Goal: Task Accomplishment & Management: Manage account settings

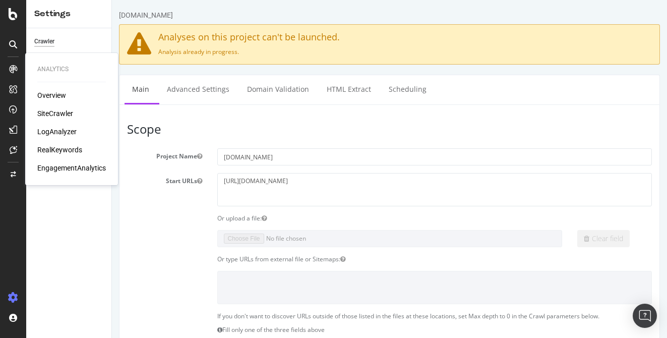
click at [166, 198] on div "Start URLs [URL][DOMAIN_NAME]" at bounding box center [390, 189] width 540 height 33
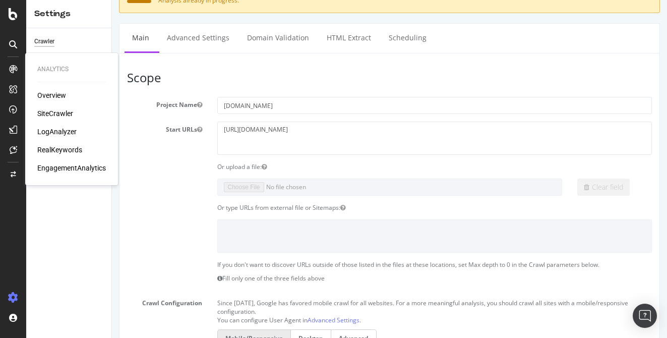
scroll to position [52, 0]
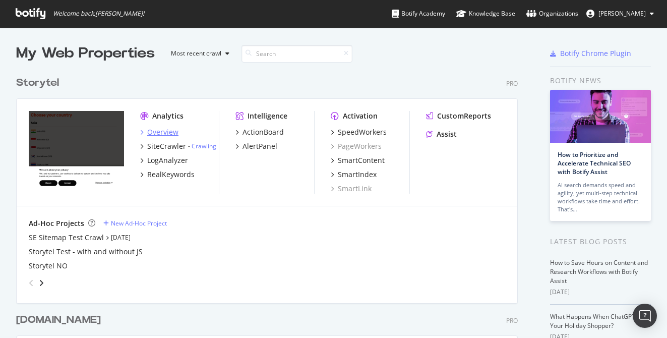
scroll to position [338, 667]
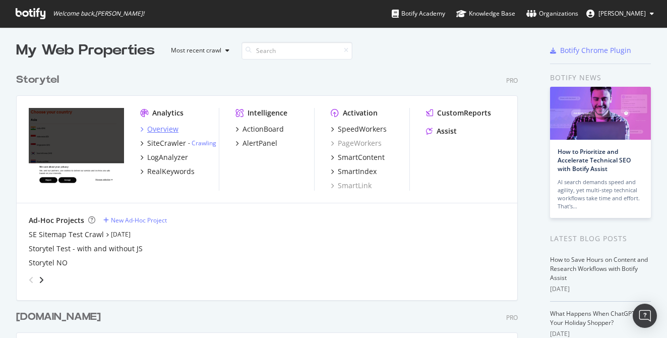
click at [161, 128] on div "Overview" at bounding box center [162, 129] width 31 height 10
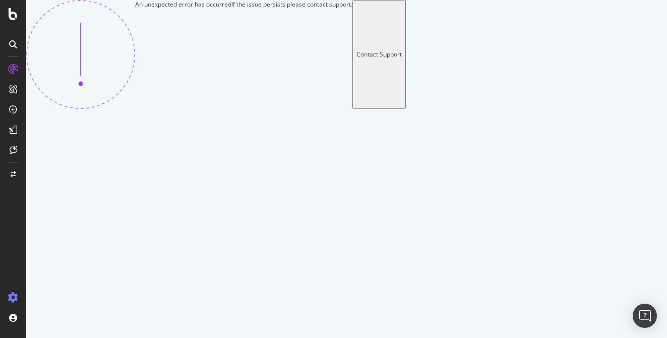
click at [16, 293] on icon at bounding box center [13, 298] width 10 height 10
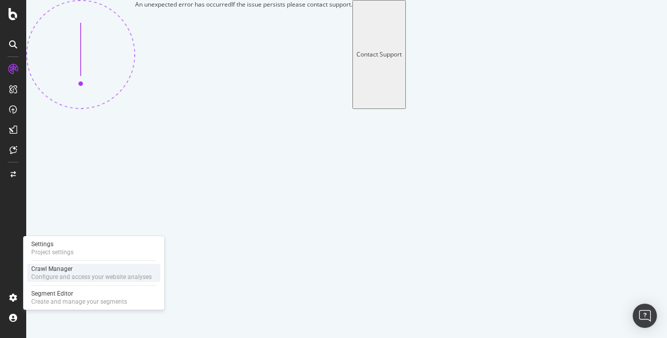
click at [62, 273] on div "Configure and access your website analyses" at bounding box center [91, 277] width 121 height 8
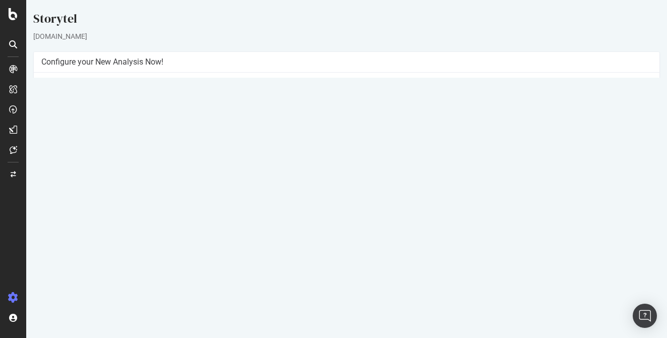
click at [364, 246] on p "View Crawl Settings" at bounding box center [346, 246] width 611 height 9
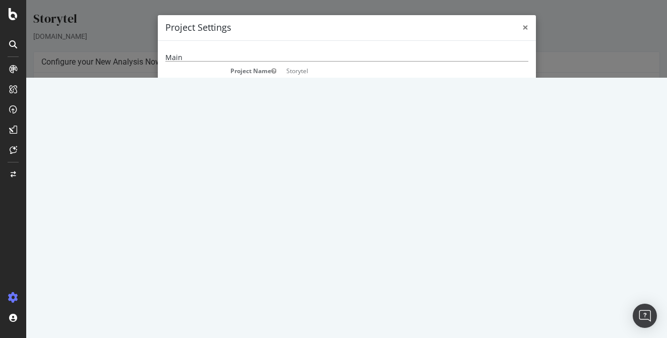
click at [527, 24] on span "×" at bounding box center [526, 27] width 6 height 14
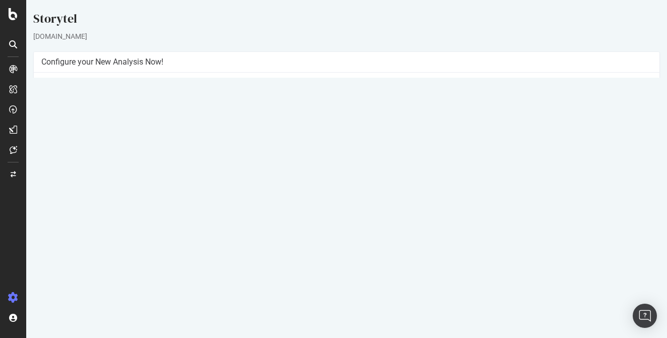
click at [378, 261] on link "Settings" at bounding box center [379, 263] width 23 height 9
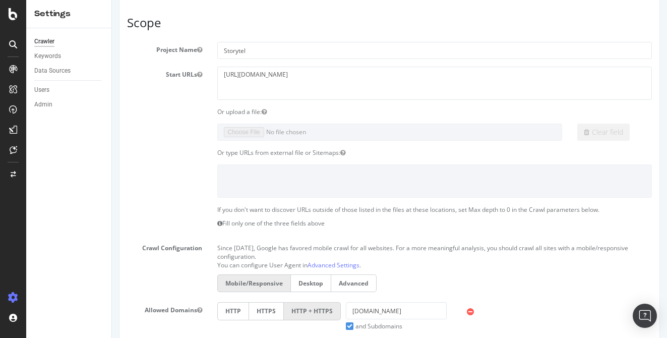
scroll to position [58, 0]
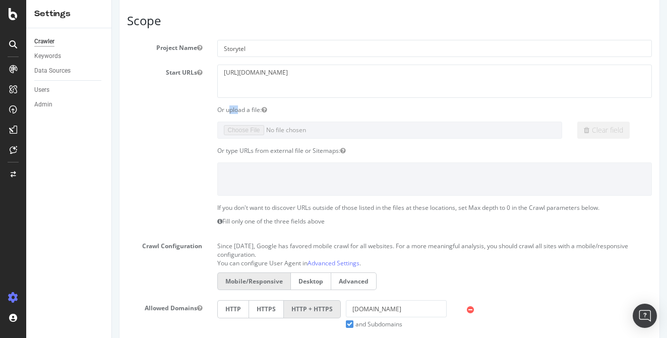
drag, startPoint x: 240, startPoint y: 109, endPoint x: 229, endPoint y: 109, distance: 11.1
click at [229, 109] on div "Or upload a file:" at bounding box center [435, 109] width 450 height 9
drag, startPoint x: 246, startPoint y: 152, endPoint x: 299, endPoint y: 151, distance: 53.0
click at [299, 152] on div "Or type URLs from external file or Sitemaps:" at bounding box center [435, 150] width 450 height 9
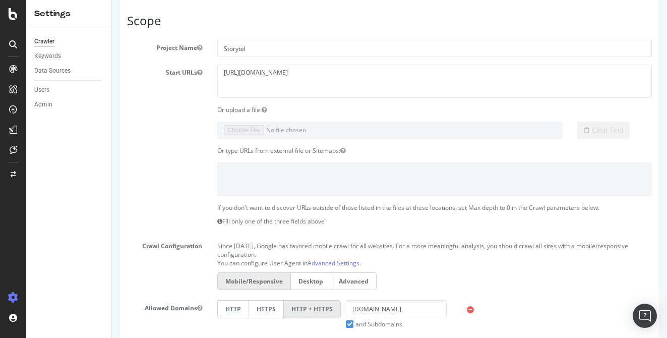
click at [299, 151] on div "Or type URLs from external file or Sitemaps:" at bounding box center [435, 150] width 450 height 9
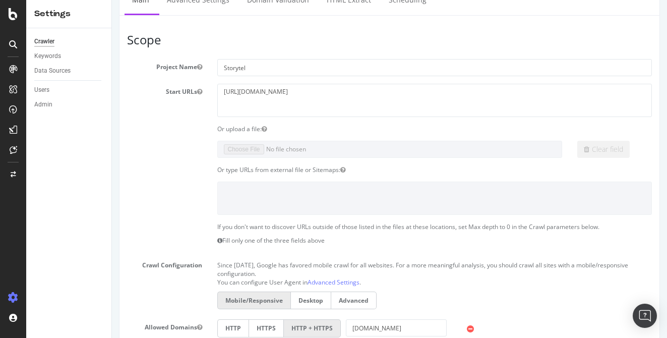
scroll to position [37, 0]
